Goal: Task Accomplishment & Management: Complete application form

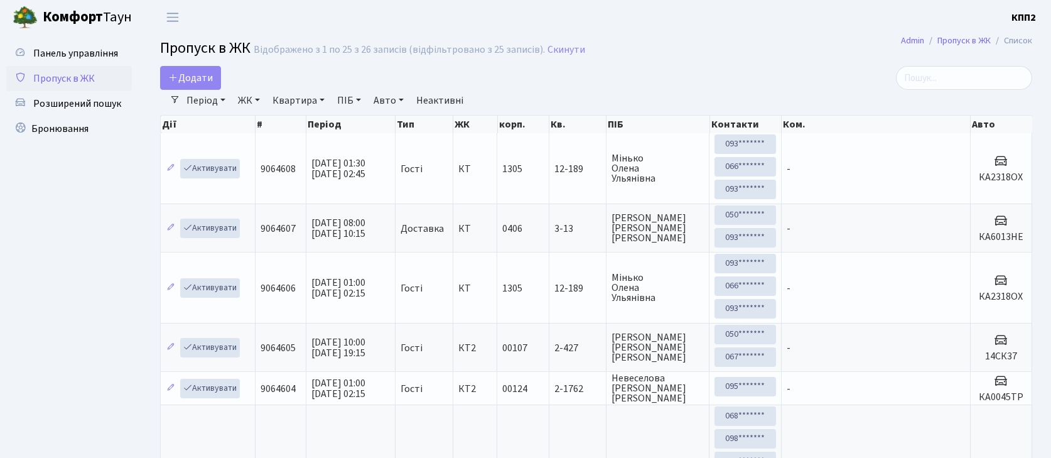
select select "25"
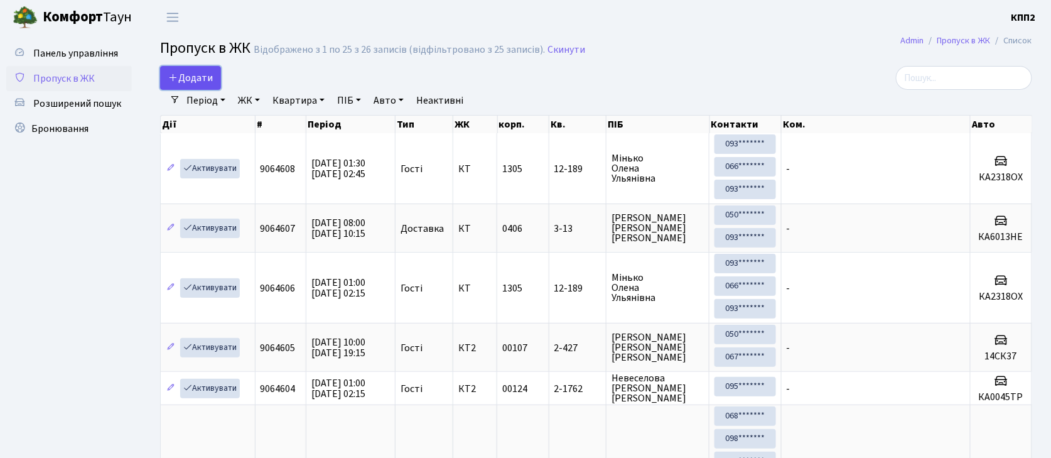
click at [215, 82] on link "Додати" at bounding box center [190, 78] width 61 height 24
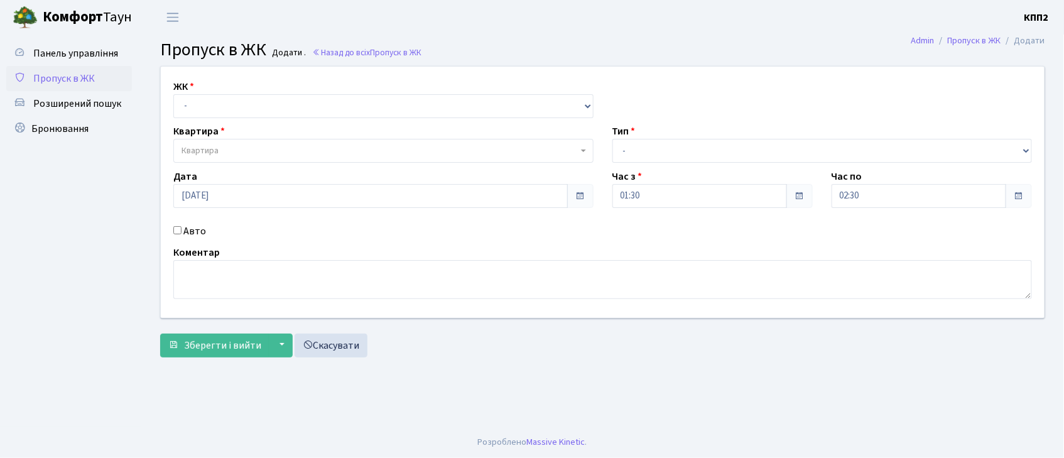
click at [68, 68] on link "Пропуск в ЖК" at bounding box center [69, 78] width 126 height 25
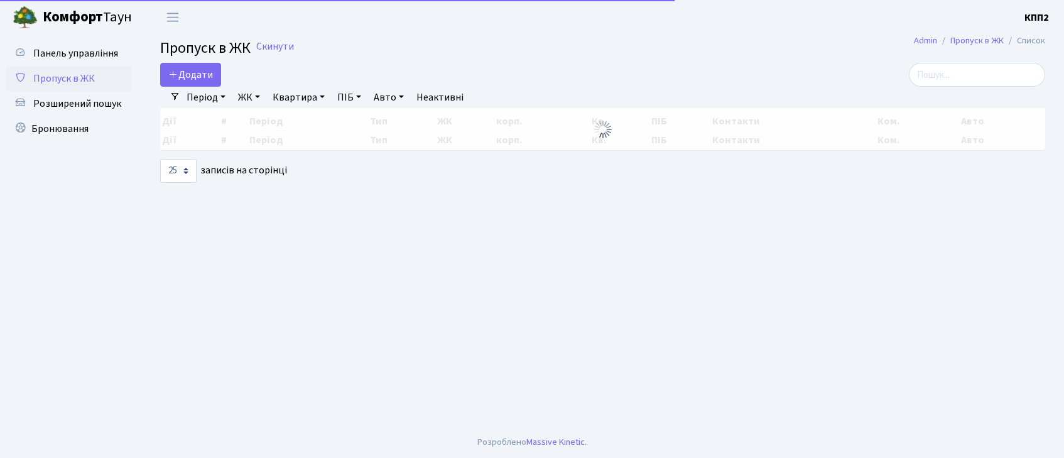
select select "25"
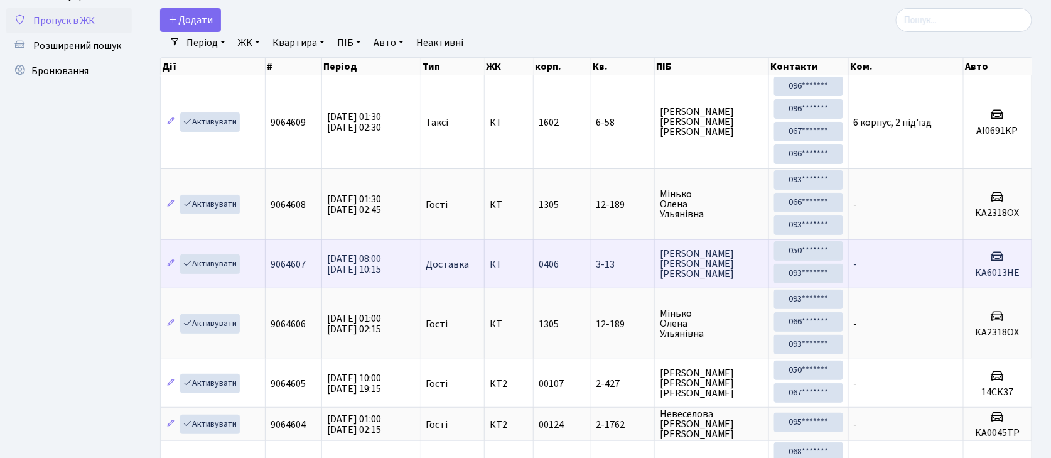
scroll to position [84, 0]
